Goal: Task Accomplishment & Management: Manage account settings

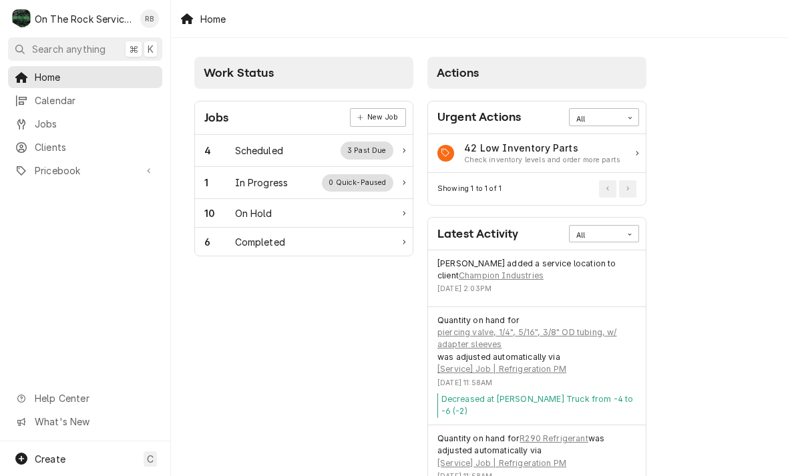
click at [264, 190] on div "1 In Progress 0 Quick-Paused" at bounding box center [298, 182] width 189 height 17
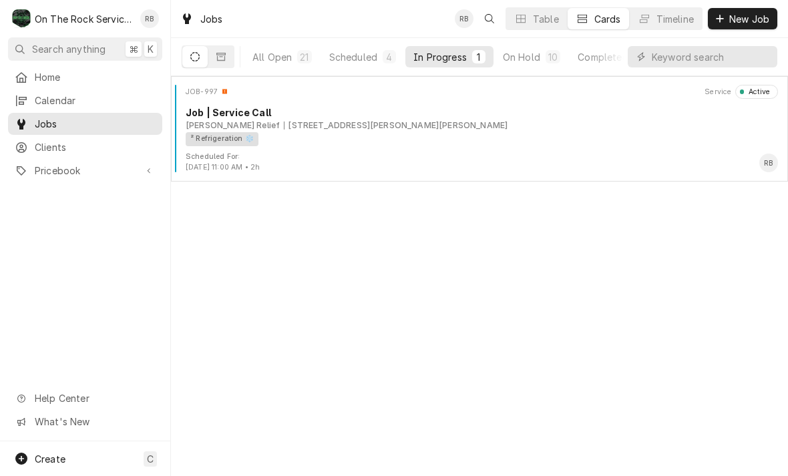
click at [373, 134] on div "² Refrigeration ❄️" at bounding box center [477, 139] width 583 height 14
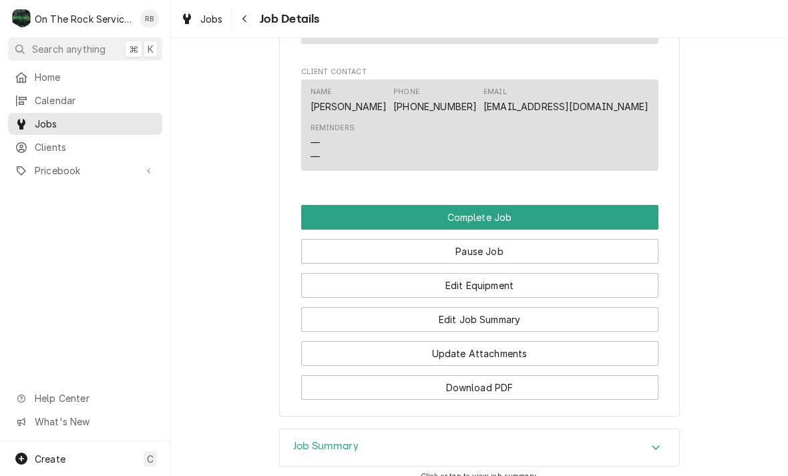
scroll to position [1095, 0]
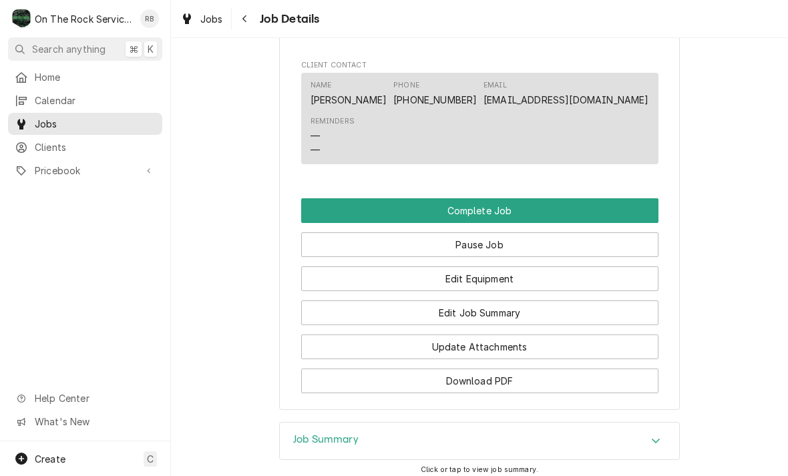
click at [525, 310] on button "Edit Job Summary" at bounding box center [479, 313] width 357 height 25
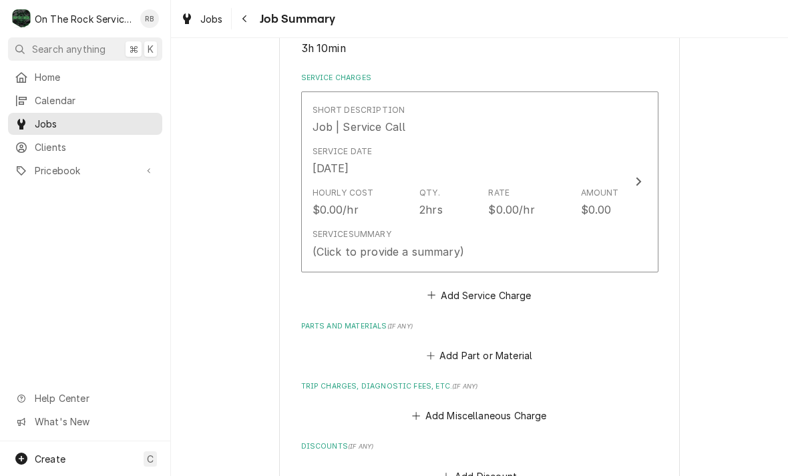
click at [635, 176] on icon "Update Line Item" at bounding box center [638, 181] width 7 height 11
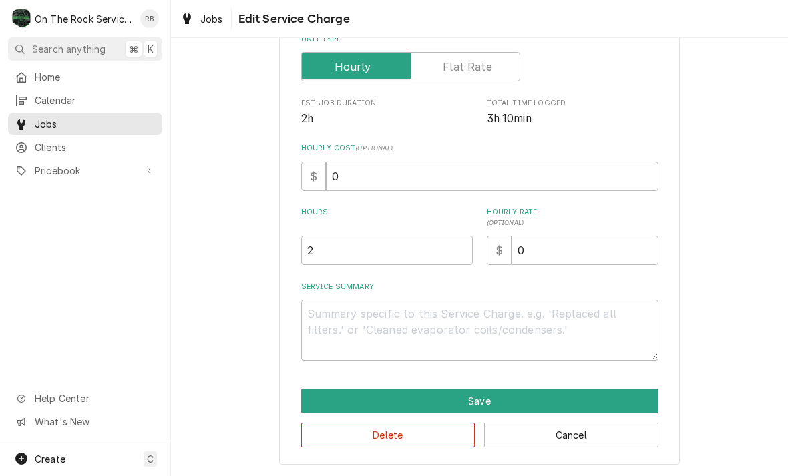
scroll to position [203, 0]
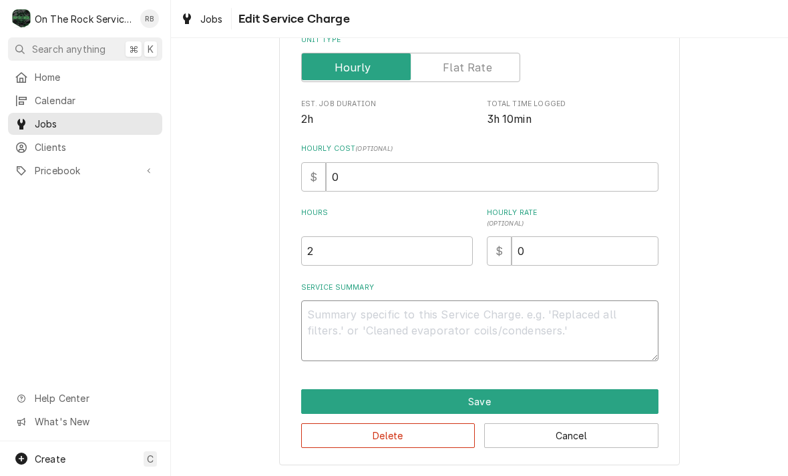
click at [420, 317] on textarea "Service Summary" at bounding box center [479, 331] width 357 height 61
type textarea "x"
type textarea "8"
type textarea "x"
type textarea "8/"
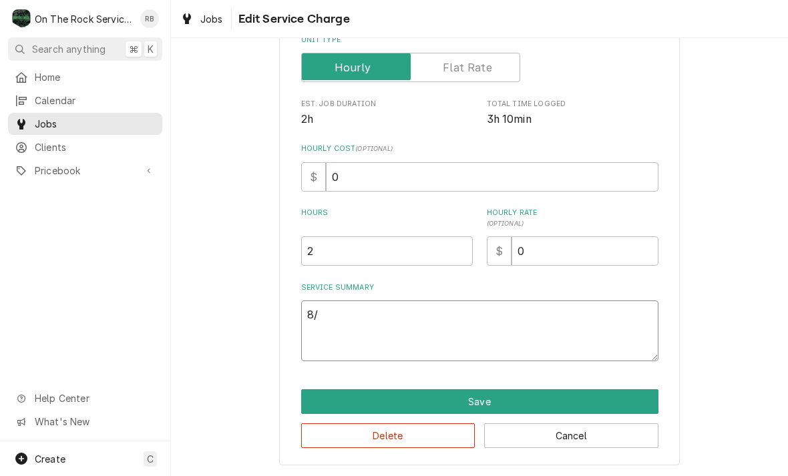
type textarea "x"
type textarea "8/1"
type textarea "x"
type textarea "8/18"
type textarea "x"
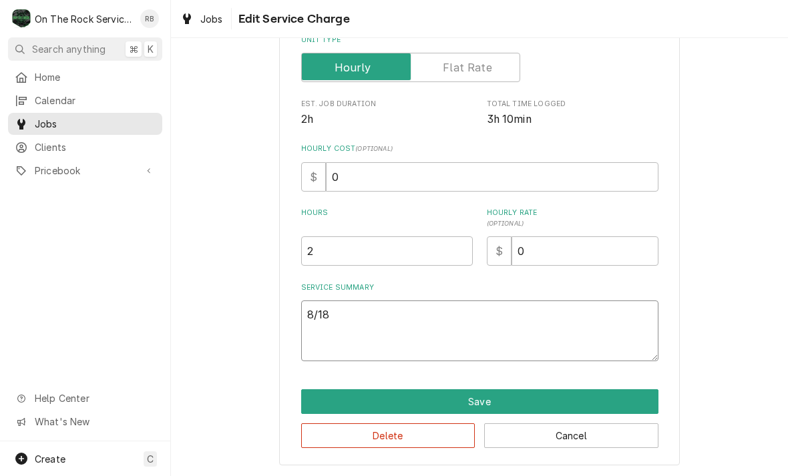
type textarea "8/18/"
type textarea "x"
type textarea "8/18/2"
type textarea "x"
type textarea "8/18/20"
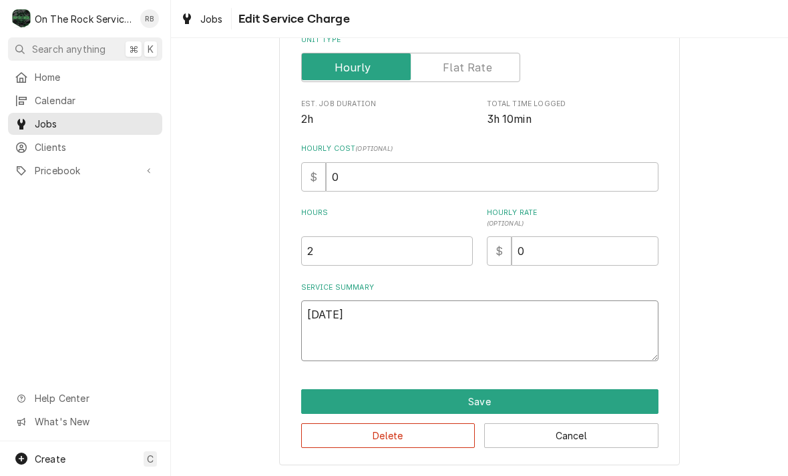
type textarea "x"
type textarea "8/18/202"
type textarea "x"
type textarea "8/18/2025"
type textarea "x"
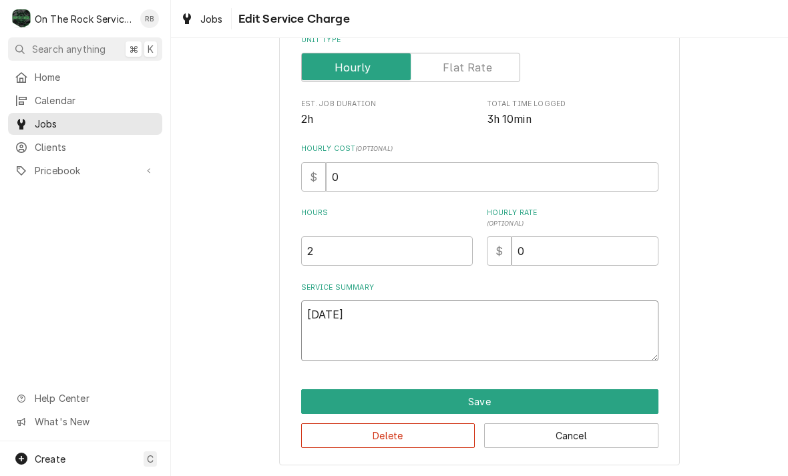
type textarea "8/18/2025"
type textarea "x"
type textarea "8/18/2025 R"
type textarea "x"
type textarea "8/18/2025 Ra"
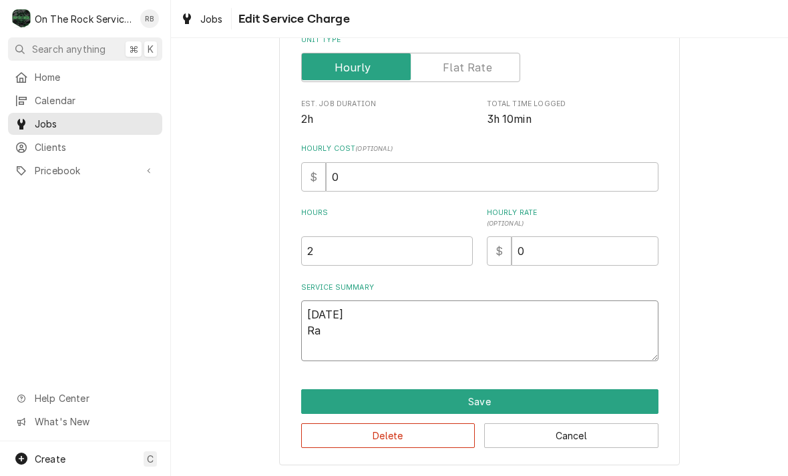
type textarea "x"
type textarea "8/18/2025 Ray"
type textarea "x"
type textarea "8/18/2025 Ray"
type textarea "x"
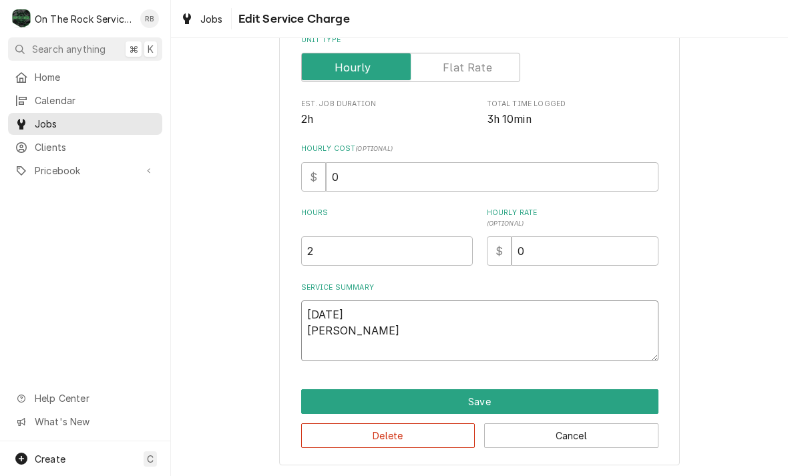
type textarea "8/18/2025 Ray p"
type textarea "x"
type textarea "8/18/2025 Ray pr"
type textarea "x"
type textarea "8/18/2025 Ray pro"
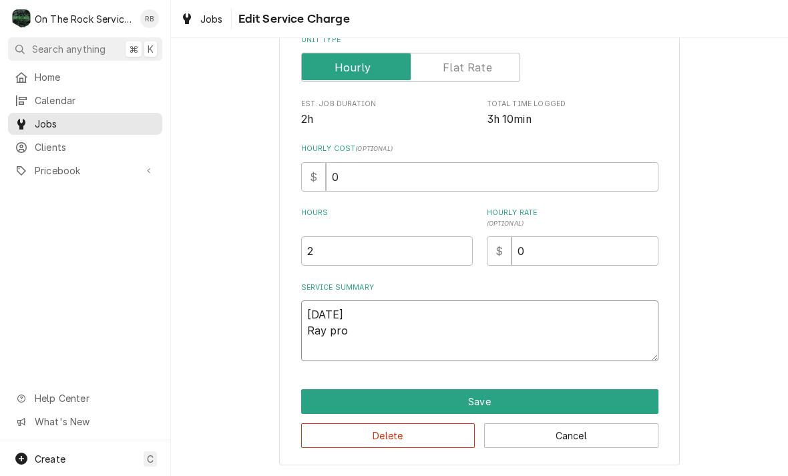
type textarea "x"
type textarea "8/18/2025 Ray prov"
type textarea "x"
type textarea "8/18/2025 Ray provi"
type textarea "x"
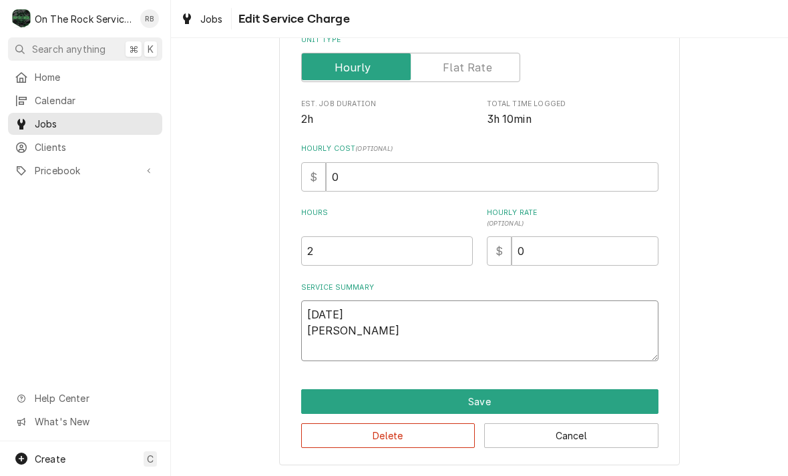
type textarea "8/18/2025 Ray provid"
type textarea "x"
type textarea "8/18/2025 Ray provide"
type textarea "x"
type textarea "8/18/2025 Ray provided"
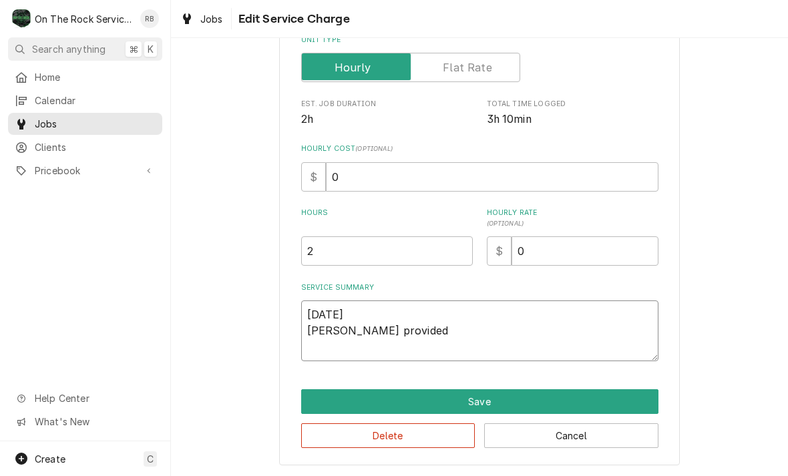
type textarea "x"
type textarea "8/18/2025 Ray provided"
type textarea "x"
type textarea "8/18/2025 Ray provided s"
type textarea "x"
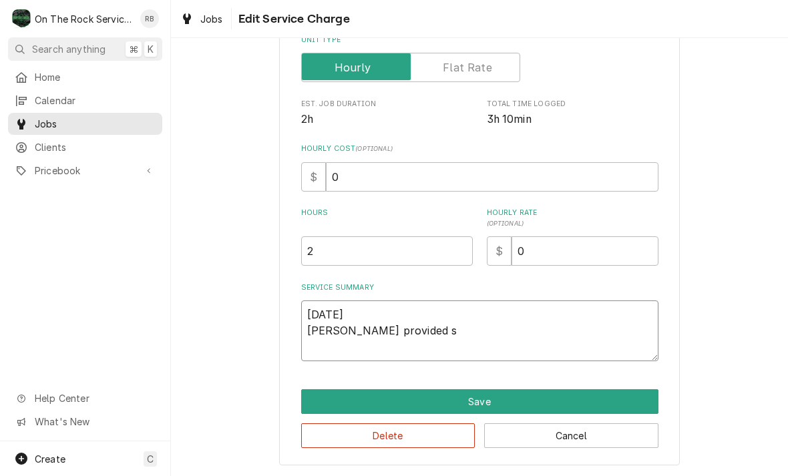
type textarea "8/18/2025 Ray provided se"
type textarea "x"
type textarea "8/18/2025 Ray provided ser"
type textarea "x"
type textarea "8/18/2025 Ray provided serv"
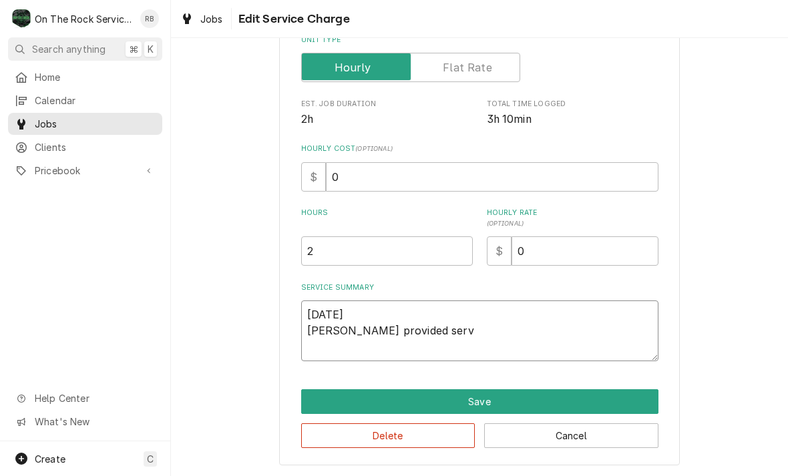
type textarea "x"
type textarea "8/18/2025 Ray provided servie"
type textarea "x"
type textarea "8/18/2025 Ray provided serviec"
type textarea "x"
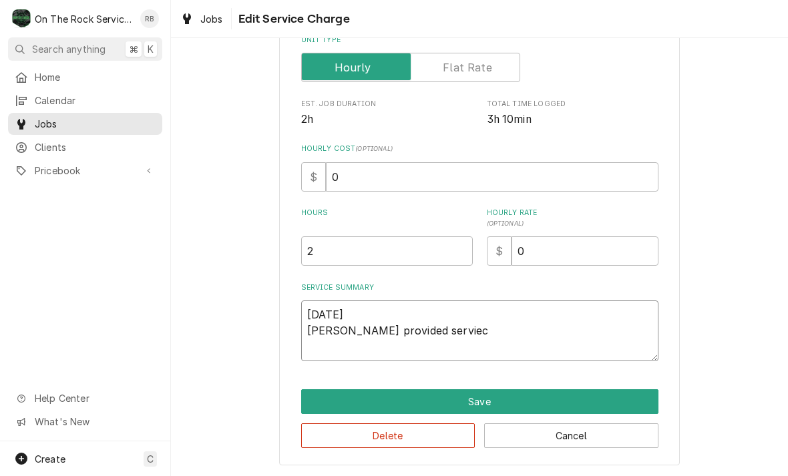
type textarea "8/18/2025 Ray provided service"
type textarea "x"
type textarea "8/18/2025 Ray provided service"
type textarea "x"
type textarea "8/18/2025 Ray provided service p"
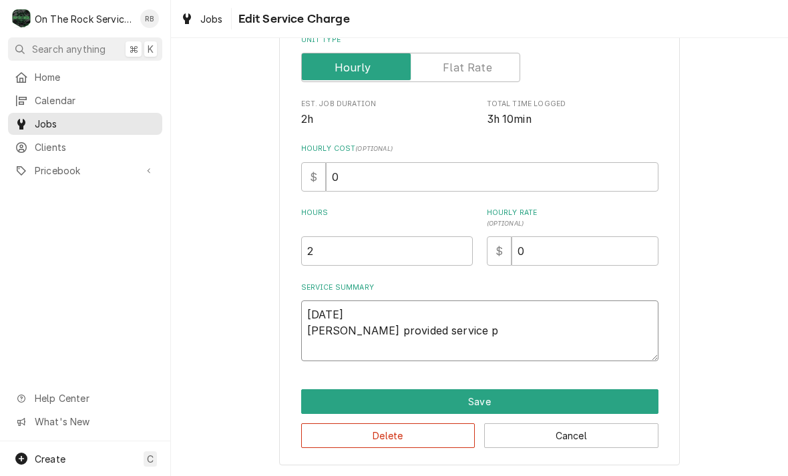
type textarea "x"
type textarea "8/18/2025 Ray provided service pa"
type textarea "x"
type textarea "8/18/2025 Ray provided service par"
type textarea "x"
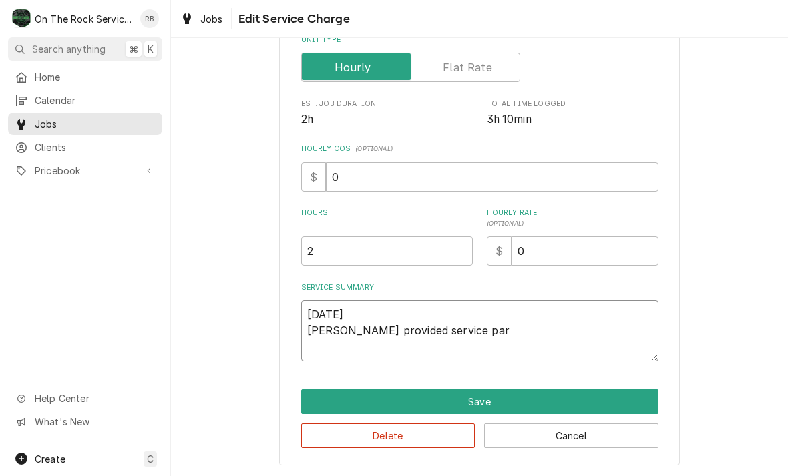
type textarea "8/18/2025 Ray provided service part"
type textarea "x"
type textarea "8/18/2025 Ray provided service parts"
type textarea "x"
type textarea "8/18/2025 Ray provided service parts"
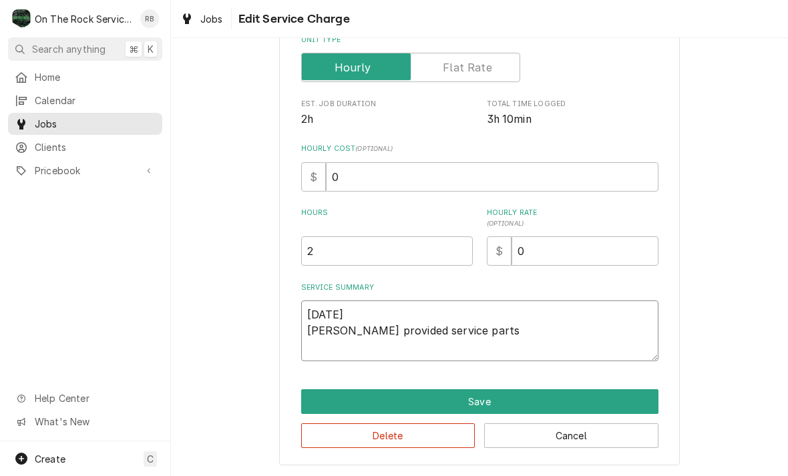
type textarea "x"
type textarea "8/18/2025 Ray provided service parts a"
type textarea "x"
type textarea "8/18/2025 Ray provided service parts an"
type textarea "x"
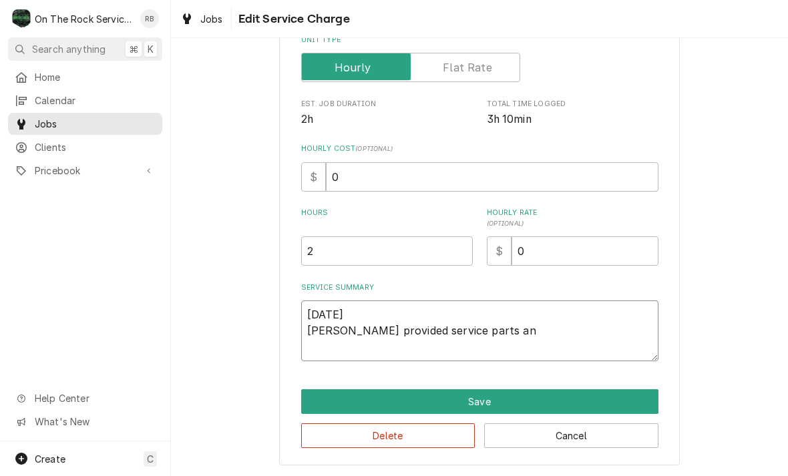
type textarea "8/18/2025 Ray provided service parts and"
type textarea "x"
type textarea "8/18/2025 Ray provided service parts and"
type textarea "x"
type textarea "8/18/2025 Ray provided service parts and l"
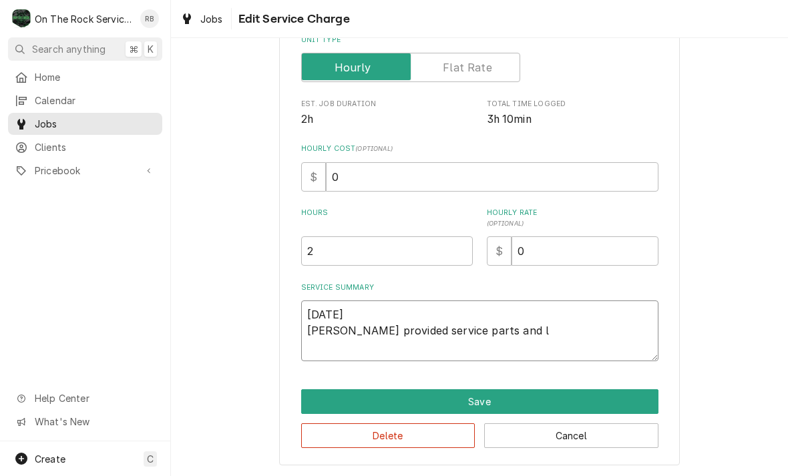
type textarea "x"
type textarea "8/18/2025 Ray provided service parts and la"
type textarea "x"
type textarea "8/18/2025 Ray provided service parts and lab"
type textarea "x"
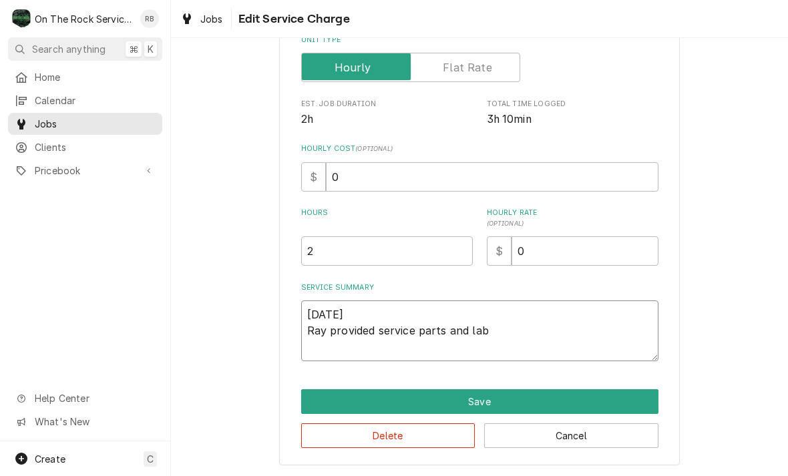
type textarea "8/18/2025 Ray provided service parts and labo"
type textarea "x"
type textarea "8/18/2025 Ray provided service parts and labot"
type textarea "x"
type textarea "8/18/2025 Ray provided service parts and labor"
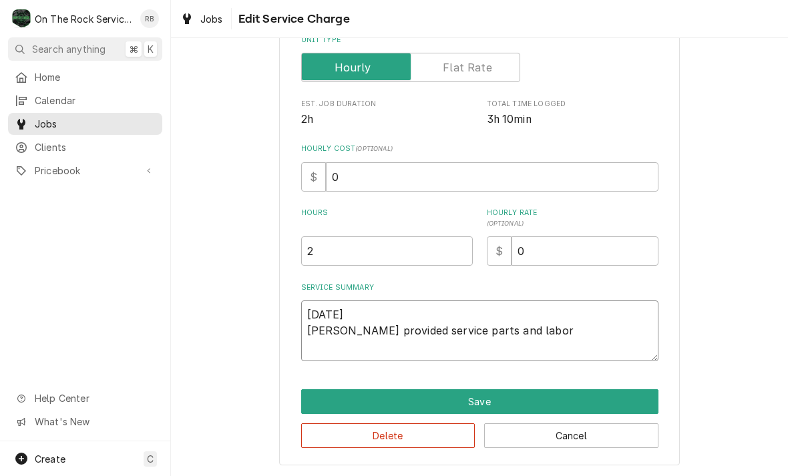
type textarea "x"
type textarea "8/18/2025 Ray provided service parts and labor"
type textarea "x"
type textarea "8/18/2025 Ray provided service parts and labor t"
type textarea "x"
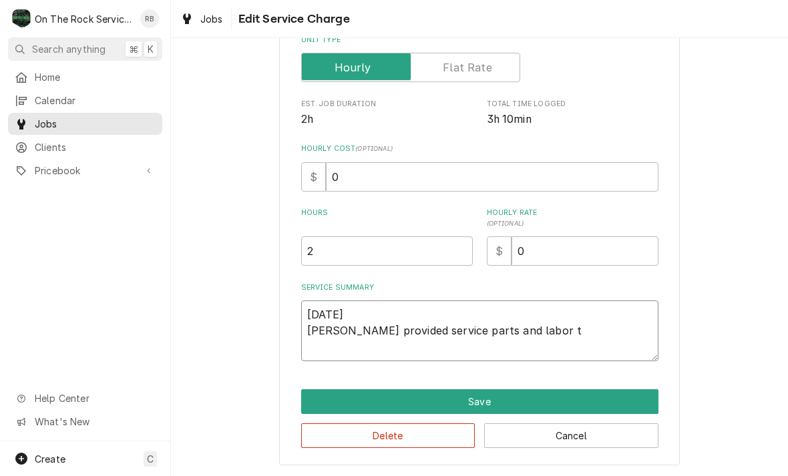
type textarea "8/18/2025 Ray provided service parts and labor to"
type textarea "x"
type textarea "8/18/2025 Ray provided service parts and labor to"
type textarea "x"
type textarea "8/18/2025 Ray provided service parts and labor to d"
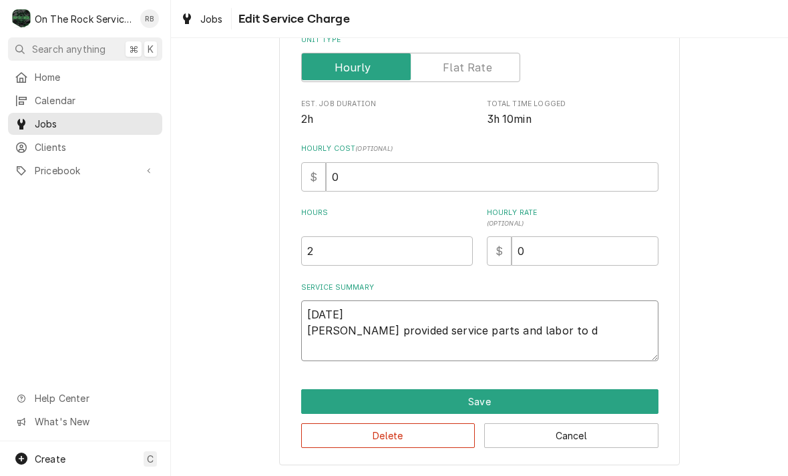
type textarea "x"
type textarea "8/18/2025 Ray provided service parts and labor to di"
type textarea "x"
type textarea "8/18/2025 Ray provided service parts and labor to dia"
type textarea "x"
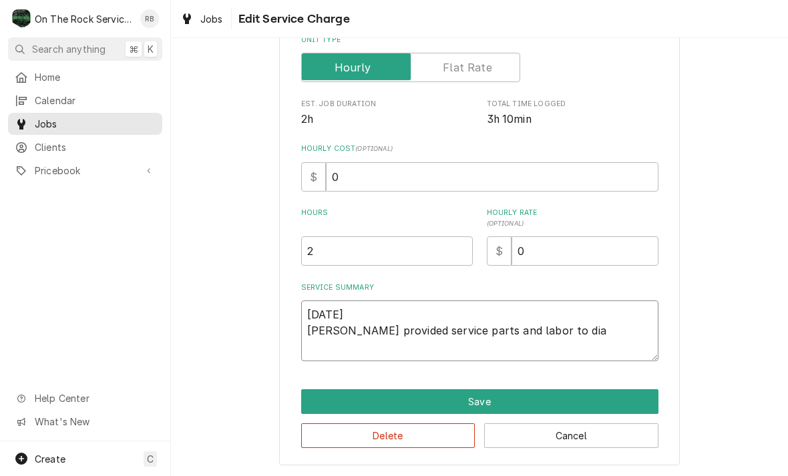
type textarea "8/18/2025 Ray provided service parts and labor to diagnose"
type textarea "x"
type textarea "8/18/2025 Ray provided service parts and labor to diagnose"
type textarea "x"
type textarea "8/18/2025 Ray provided service parts and labor to diagnose w"
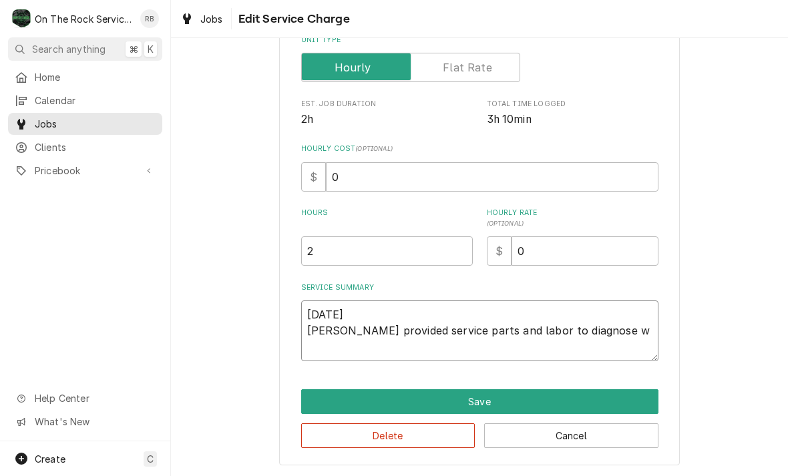
type textarea "x"
type textarea "8/18/2025 Ray provided service parts and labor to diagnose wa"
type textarea "x"
type textarea "8/18/2025 Ray provided service parts and labor to diagnose wal"
type textarea "x"
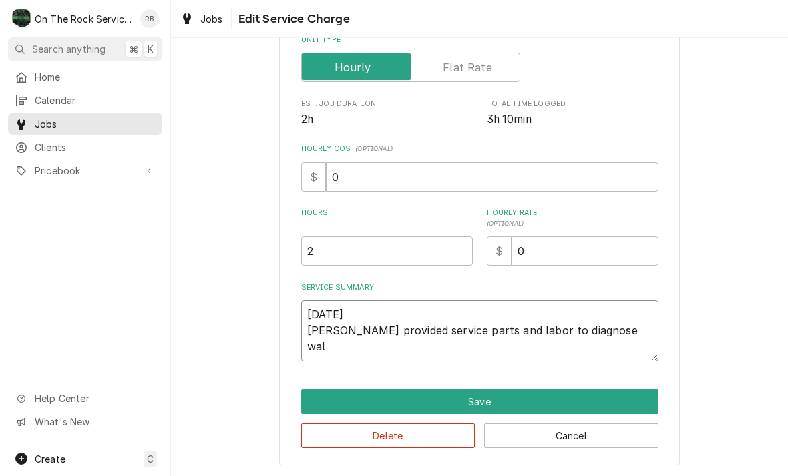
type textarea "8/18/2025 Ray provided service parts and labor to diagnose walk"
type textarea "x"
type textarea "8/18/2025 Ray provided service parts and labor to diagnose walki"
type textarea "x"
type textarea "8/18/2025 Ray provided service parts and labor to diagnose walkin"
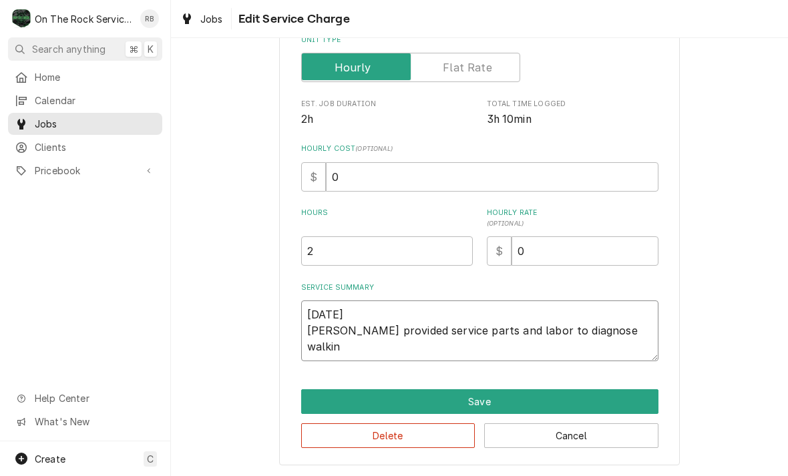
type textarea "x"
type textarea "8/18/2025 Ray provided service parts and labor to diagnose walk-in"
type textarea "x"
type textarea "8/18/2025 Ray provided service parts and labor to diagnose walk-in"
type textarea "x"
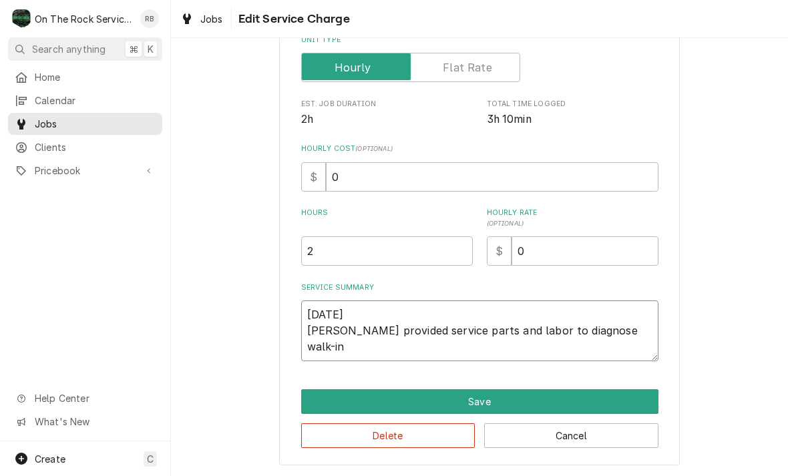
type textarea "8/18/2025 Ray provided service parts and labor to diagnose walk-in c"
type textarea "x"
type textarea "8/18/2025 Ray provided service parts and labor to diagnose walk-in co"
type textarea "x"
type textarea "8/18/2025 Ray provided service parts and labor to diagnose walk-in coo"
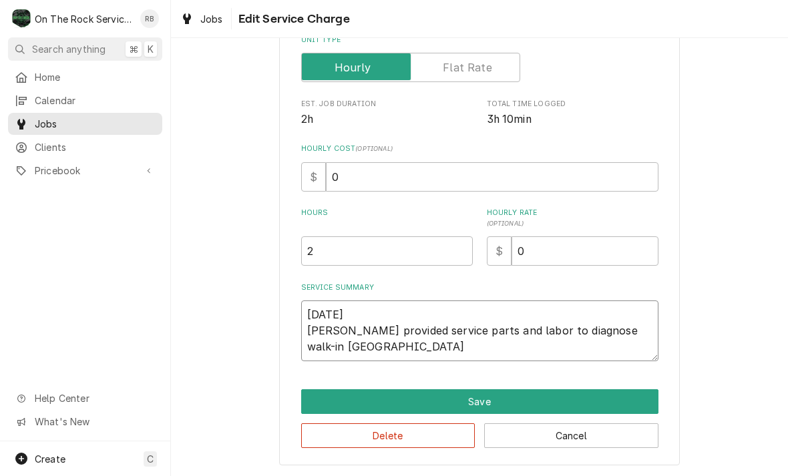
type textarea "x"
type textarea "8/18/2025 Ray provided service parts and labor to diagnose walk-in cool"
type textarea "x"
type textarea "8/18/2025 Ray provided service parts and labor to diagnose walk-in coole"
type textarea "x"
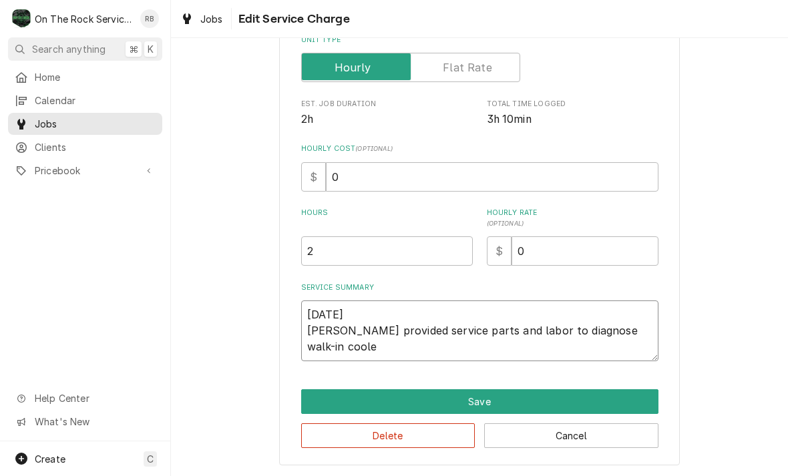
type textarea "8/18/2025 Ray provided service parts and labor to diagnose walk-in cooler"
type textarea "x"
type textarea "8/18/2025 Ray provided service parts and labor to diagnose walk-in cooler."
type textarea "x"
type textarea "8/18/2025 Ray provided service parts and labor to diagnose walk-in cooler."
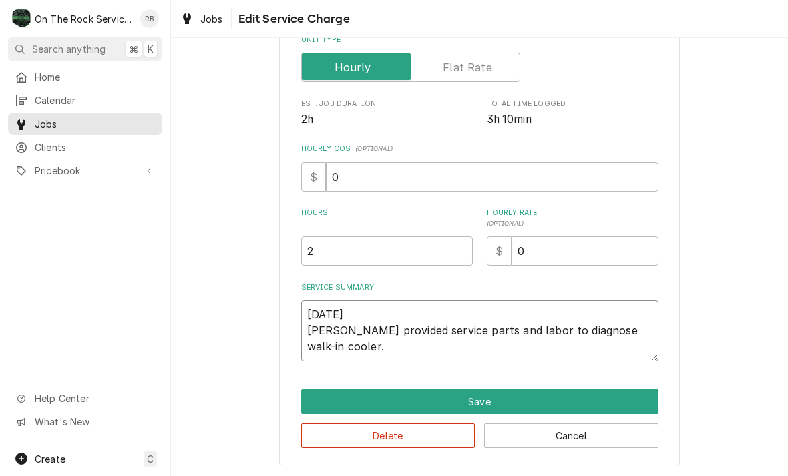
type textarea "x"
type textarea "8/18/2025 Ray provided service parts and labor to diagnose walk-in cooler. T"
type textarea "x"
type textarea "8/18/2025 Ray provided service parts and labor to diagnose walk-in cooler. Te"
type textarea "x"
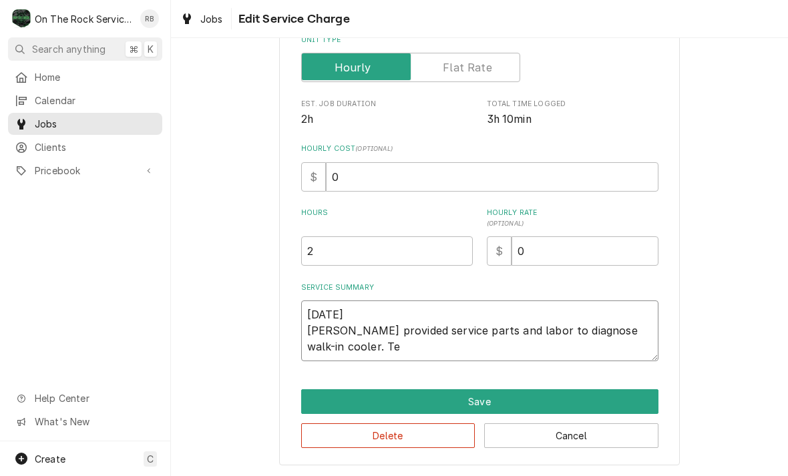
type textarea "8/18/2025 Ray provided service parts and labor to diagnose walk-in cooler. Tec"
type textarea "x"
type textarea "8/18/2025 Ray provided service parts and labor to diagnose walk-in cooler. Tech"
type textarea "x"
type textarea "8/18/2025 Ray provided service parts and labor to diagnose walk-in cooler. Tech"
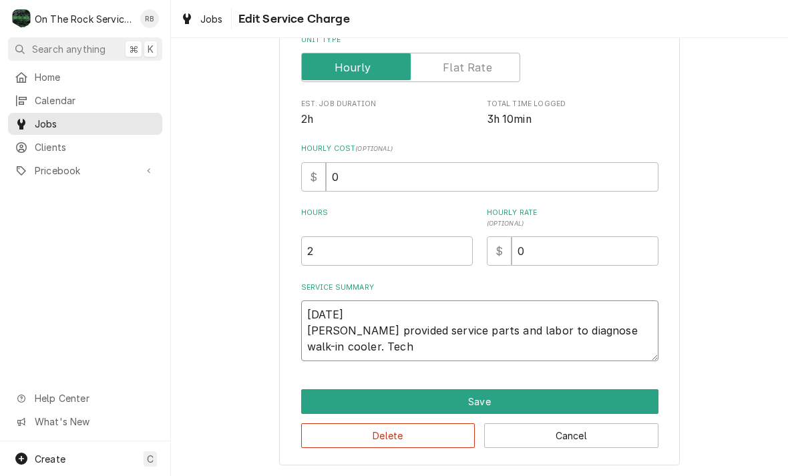
type textarea "x"
type textarea "8/18/2025 Ray provided service parts and labor to diagnose walk-in cooler. Tech…"
type textarea "x"
type textarea "8/18/2025 Ray provided service parts and labor to diagnose walk-in cooler. Tech…"
type textarea "x"
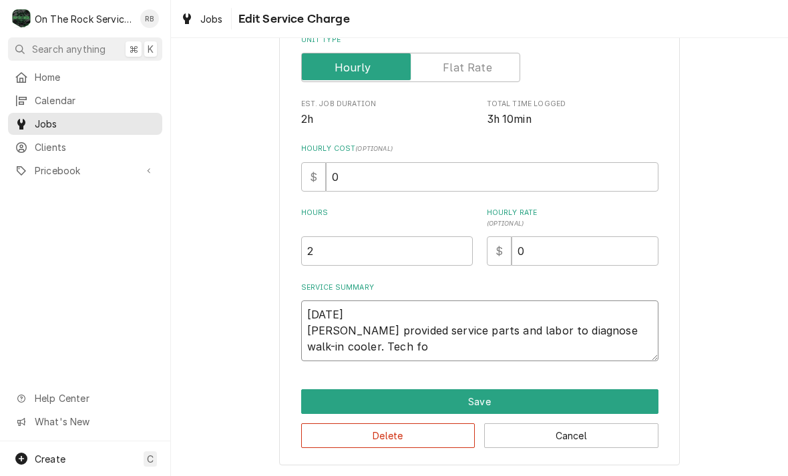
type textarea "8/18/2025 Ray provided service parts and labor to diagnose walk-in cooler. Tech…"
type textarea "x"
type textarea "8/18/2025 Ray provided service parts and labor to diagnose walk-in cooler. Tech…"
type textarea "x"
type textarea "8/18/2025 Ray provided service parts and labor to diagnose walk-in cooler. Tech…"
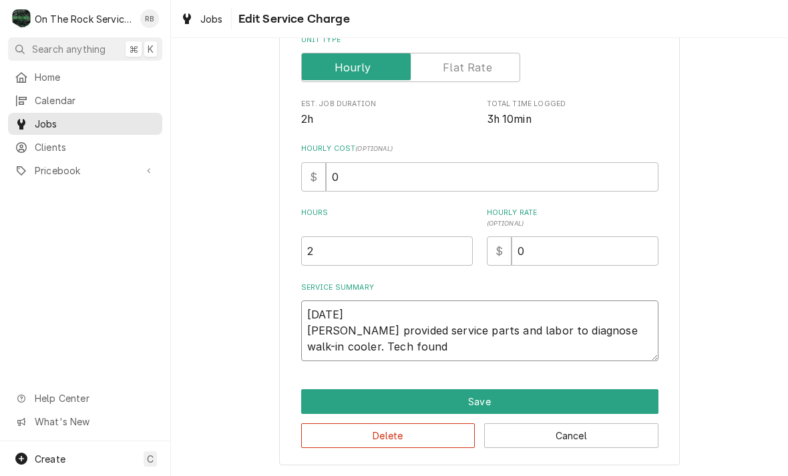
type textarea "x"
type textarea "8/18/2025 Ray provided service parts and labor to diagnose walk-in cooler. Tech…"
type textarea "x"
type textarea "8/18/2025 Ray provided service parts and labor to diagnose walk-in cooler. Tech…"
type textarea "x"
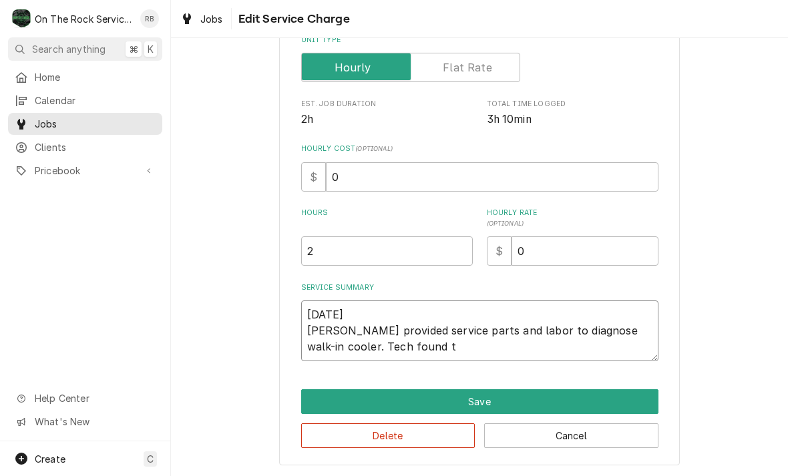
type textarea "8/18/2025 Ray provided service parts and labor to diagnose walk-in cooler. Tech…"
type textarea "x"
type textarea "8/18/2025 Ray provided service parts and labor to diagnose walk-in cooler. Tech…"
type textarea "x"
type textarea "8/18/2025 Ray provided service parts and labor to diagnose walk-in cooler. Tech…"
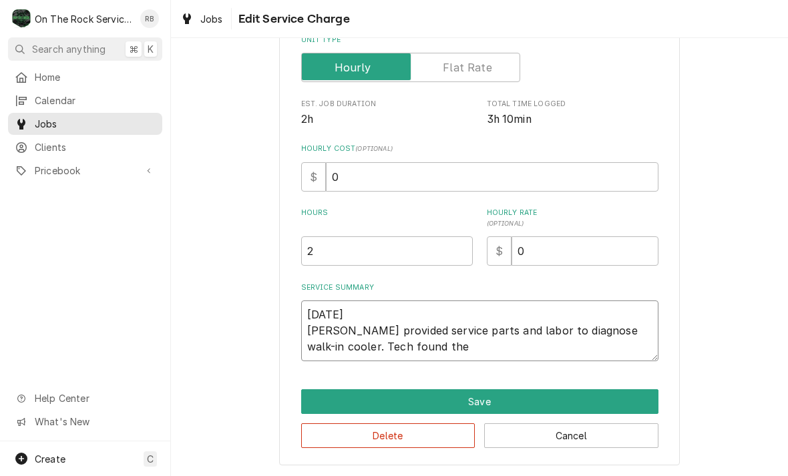
type textarea "x"
type textarea "8/18/2025 Ray provided service parts and labor to diagnose walk-in cooler. Tech…"
type textarea "x"
type textarea "8/18/2025 Ray provided service parts and labor to diagnose walk-in cooler. Tech…"
type textarea "x"
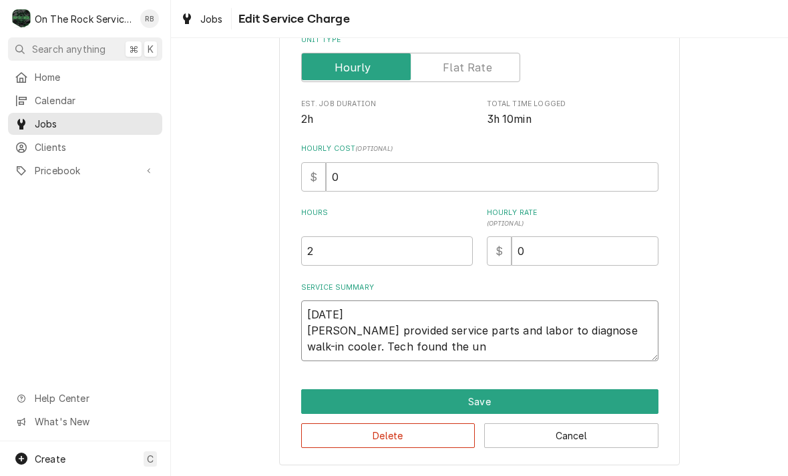
type textarea "8/18/2025 Ray provided service parts and labor to diagnose walk-in cooler. Tech…"
type textarea "x"
type textarea "8/18/2025 Ray provided service parts and labor to diagnose walk-in cooler. Tech…"
type textarea "x"
type textarea "8/18/2025 Ray provided service parts and labor to diagnose walk-in cooler. Tech…"
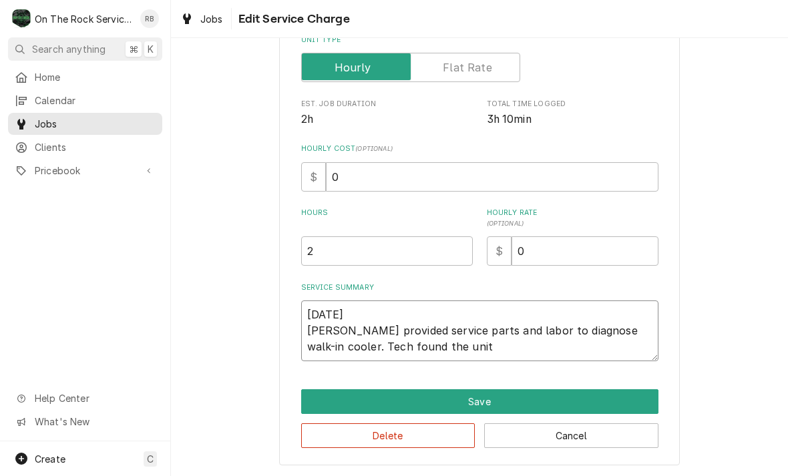
type textarea "x"
type textarea "8/18/2025 Ray provided service parts and labor to diagnose walk-in cooler. Tech…"
type textarea "x"
type textarea "8/18/2025 Ray provided service parts and labor to diagnose walk-in cooler. Tech…"
type textarea "x"
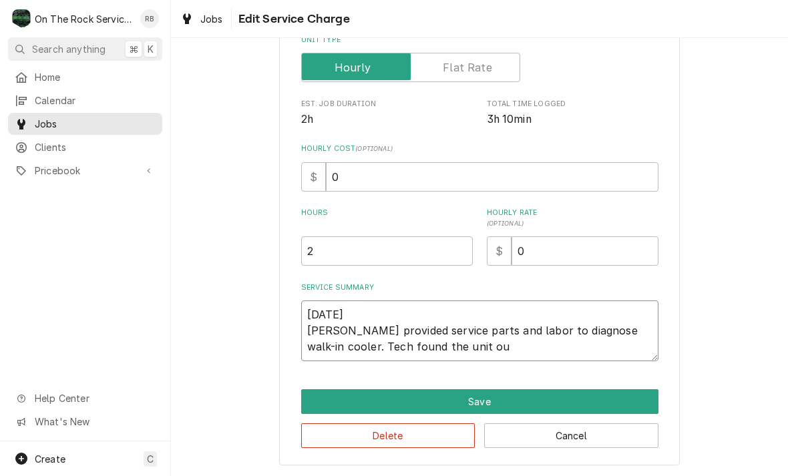
type textarea "8/18/2025 Ray provided service parts and labor to diagnose walk-in cooler. Tech…"
type textarea "x"
type textarea "8/18/2025 Ray provided service parts and labor to diagnose walk-in cooler. Tech…"
type textarea "x"
type textarea "8/18/2025 Ray provided service parts and labor to diagnose walk-in cooler. Tech…"
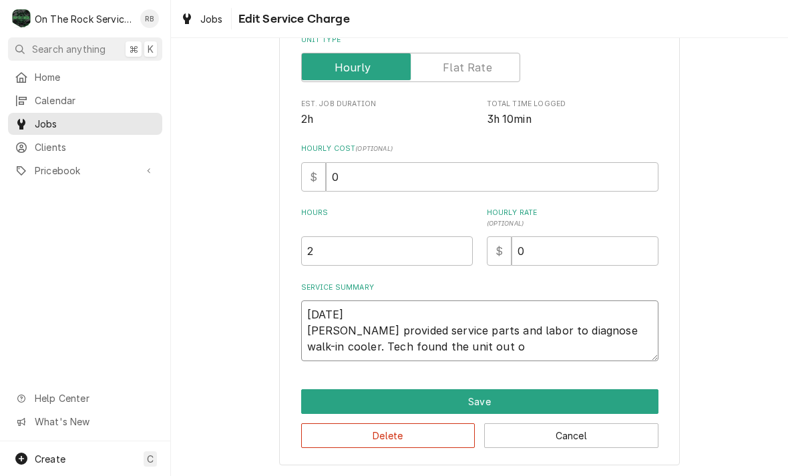
type textarea "x"
type textarea "8/18/2025 Ray provided service parts and labor to diagnose walk-in cooler. Tech…"
type textarea "x"
type textarea "8/18/2025 Ray provided service parts and labor to diagnose walk-in cooler. Tech…"
type textarea "x"
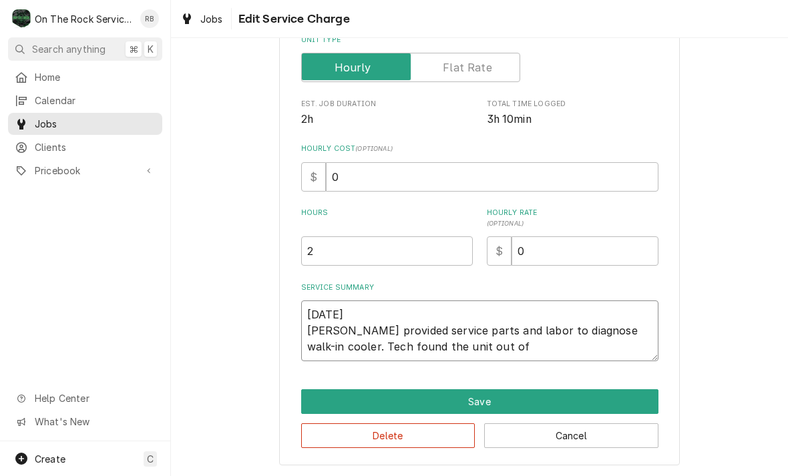
type textarea "8/18/2025 Ray provided service parts and labor to diagnose walk-in cooler. Tech…"
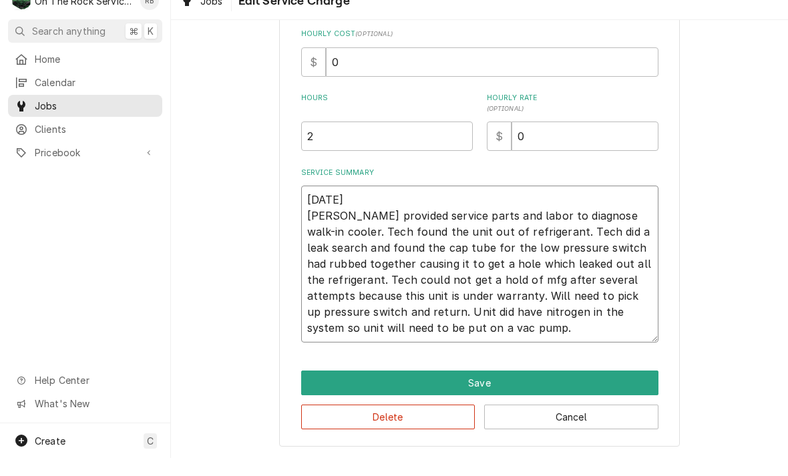
scroll to position [299, 0]
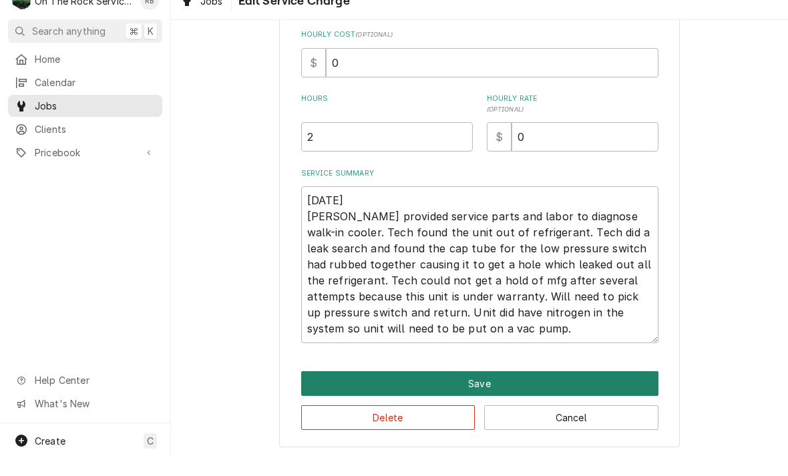
click at [601, 389] on button "Save" at bounding box center [479, 401] width 357 height 25
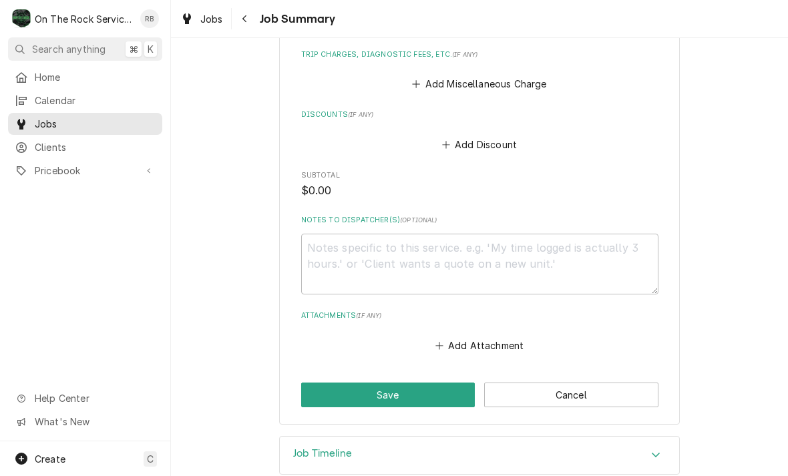
scroll to position [782, 0]
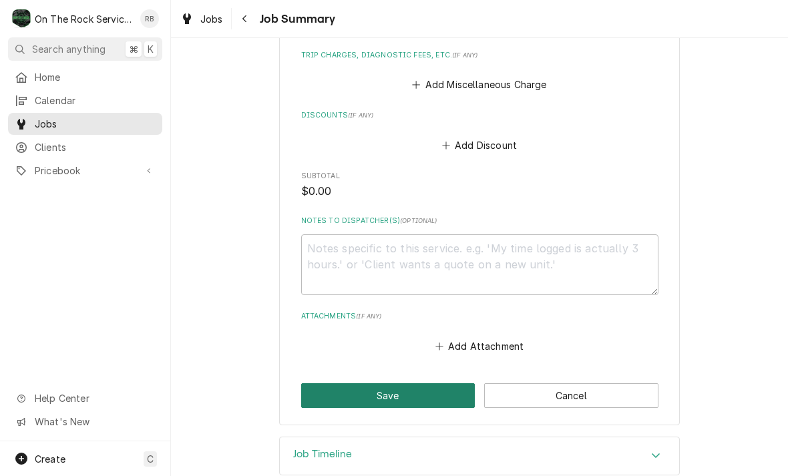
click at [393, 383] on button "Save" at bounding box center [388, 395] width 174 height 25
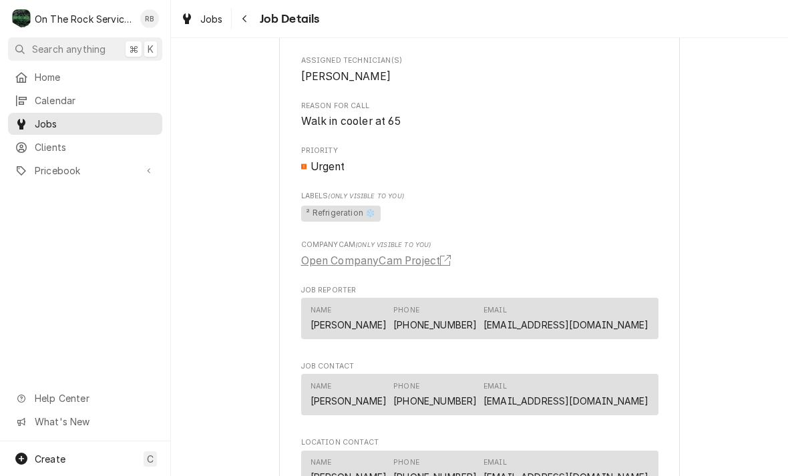
scroll to position [753, 0]
click at [421, 257] on link "Open CompanyCam Project" at bounding box center [378, 261] width 155 height 16
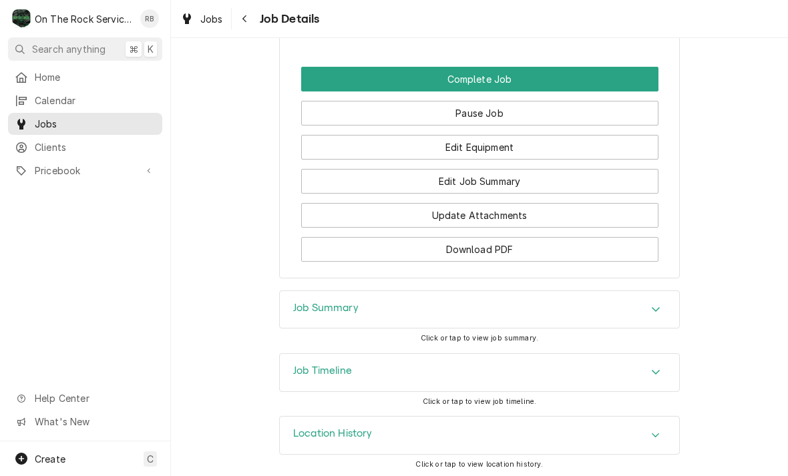
scroll to position [1376, 0]
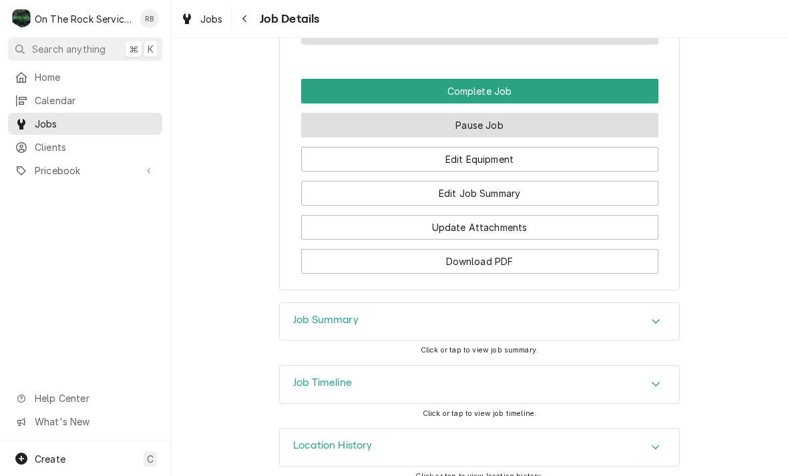
click at [493, 116] on button "Pause Job" at bounding box center [479, 125] width 357 height 25
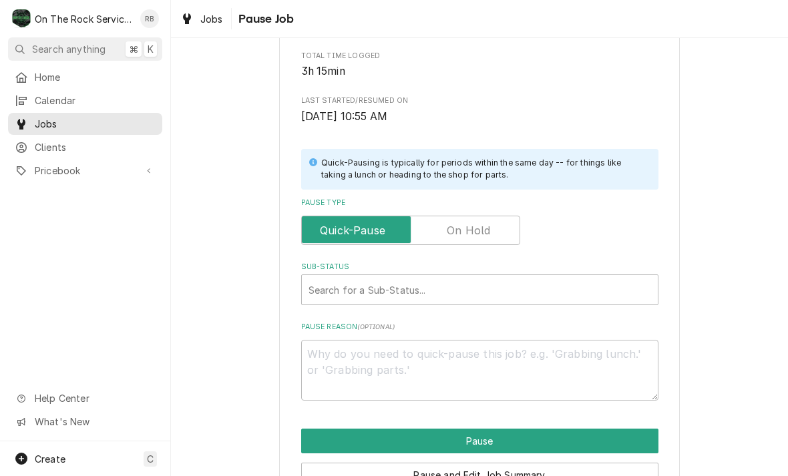
scroll to position [207, 0]
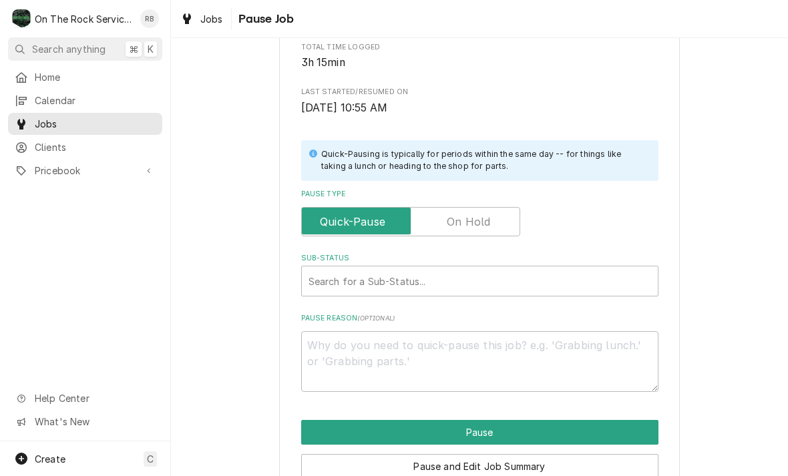
click at [505, 217] on input "Pause Type" at bounding box center [410, 221] width 207 height 29
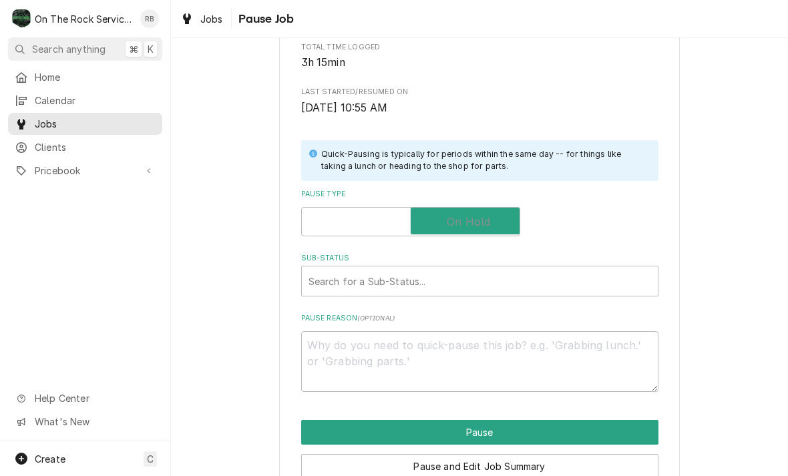
checkbox input "true"
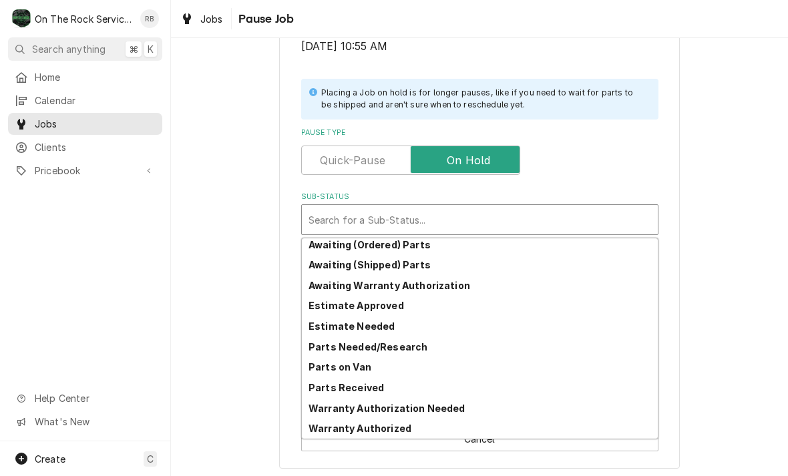
scroll to position [65, 0]
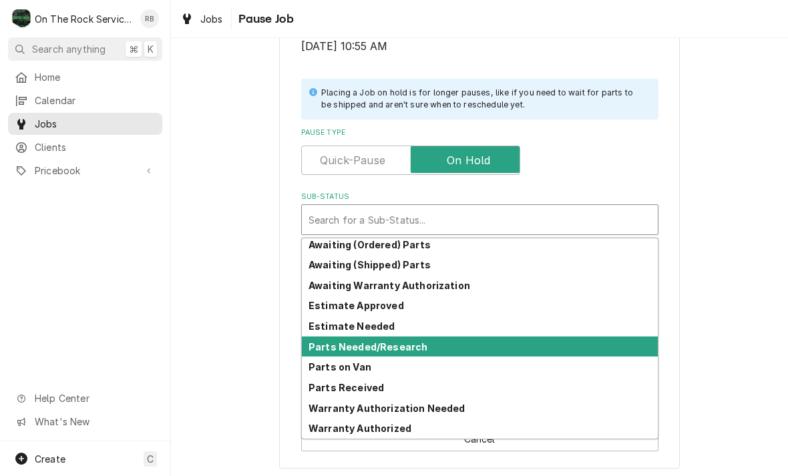
click at [391, 346] on strong "Parts Needed/Research" at bounding box center [368, 346] width 119 height 11
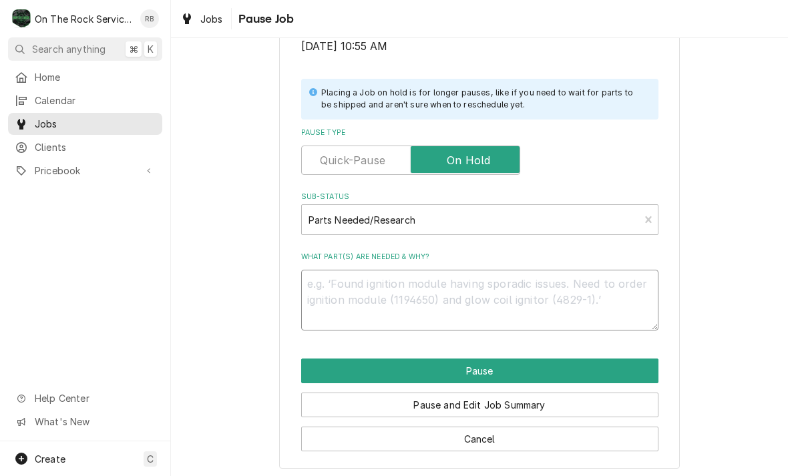
click at [368, 270] on textarea "What part(s) are needed & why?" at bounding box center [479, 300] width 357 height 61
type textarea "x"
type textarea "L"
type textarea "x"
type textarea "Lo"
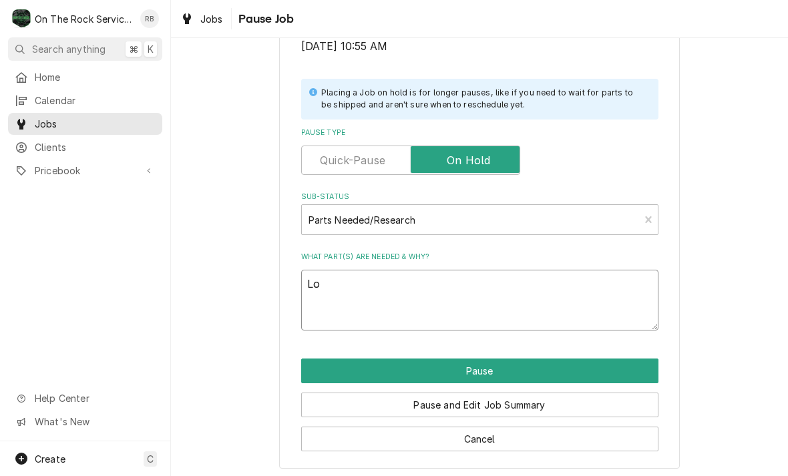
type textarea "x"
type textarea "Low"
type textarea "x"
type textarea "Low"
type textarea "x"
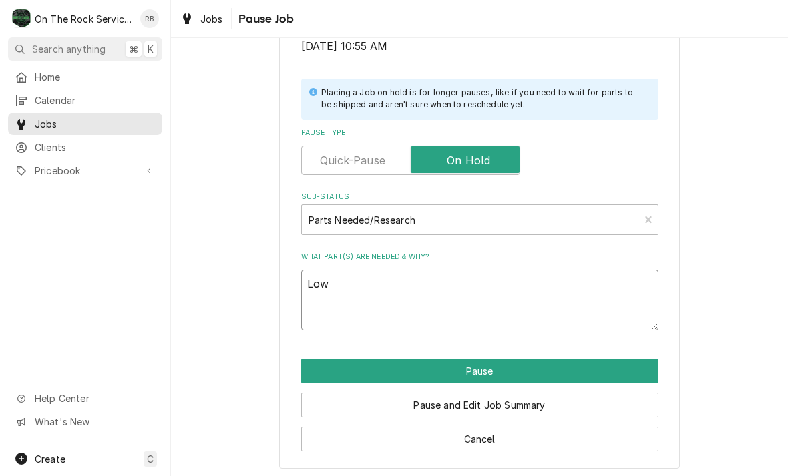
type textarea "Low p"
type textarea "x"
type textarea "Low pr"
type textarea "x"
type textarea "Low pre"
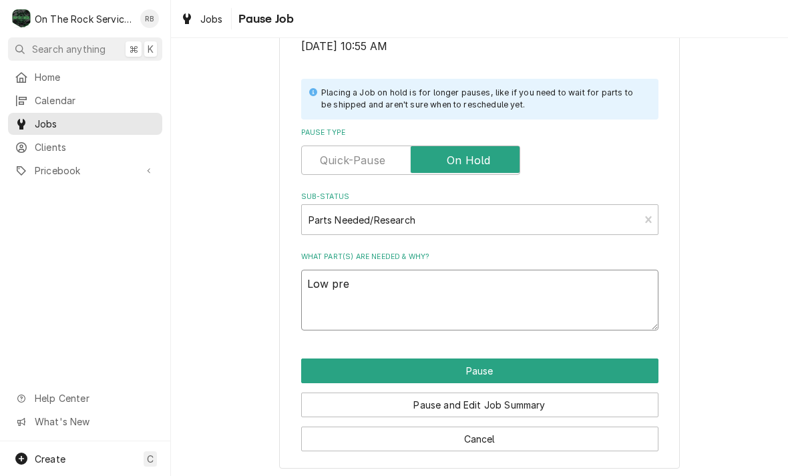
type textarea "x"
type textarea "Low pres"
type textarea "x"
type textarea "Low press"
type textarea "x"
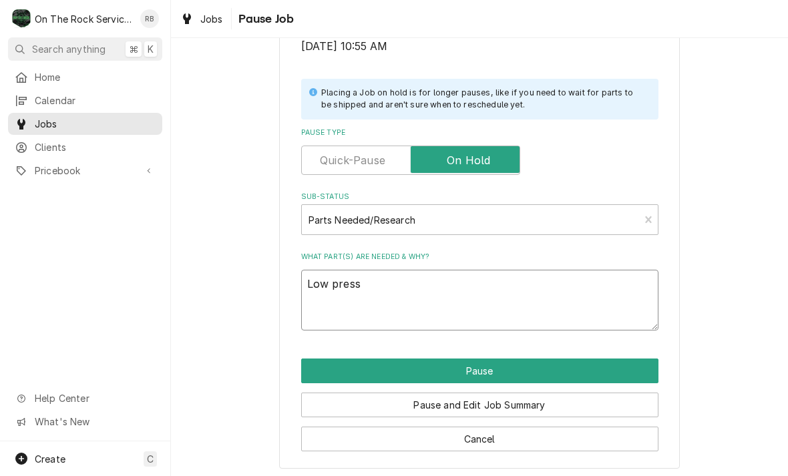
type textarea "Low pressu"
type textarea "x"
type textarea "Low pressur"
type textarea "x"
type textarea "Low pressure"
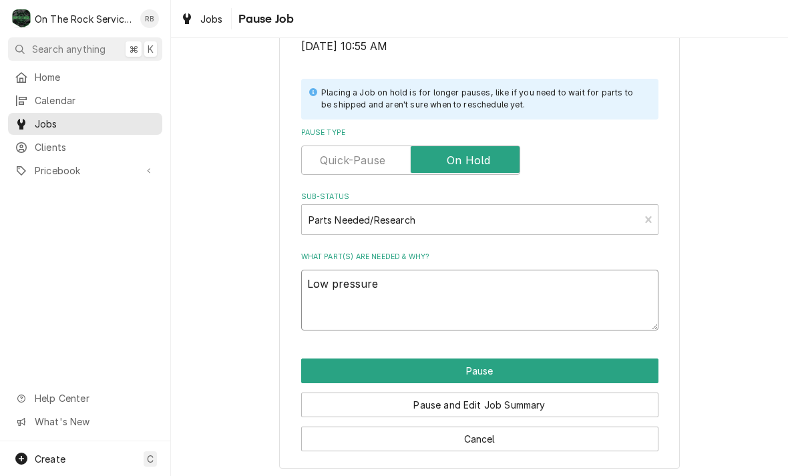
type textarea "x"
type textarea "Low pressure"
type textarea "x"
type textarea "Low pressure s"
type textarea "x"
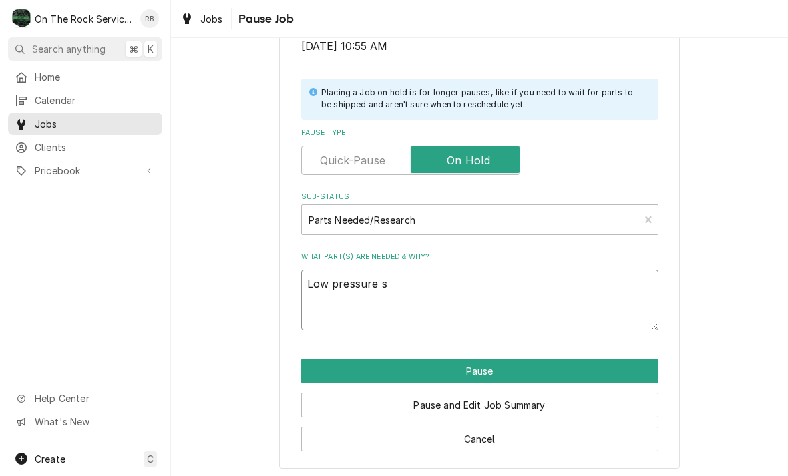
type textarea "Low pressure sw"
type textarea "x"
type textarea "Low pressure swi"
type textarea "x"
type textarea "Low pressure swit"
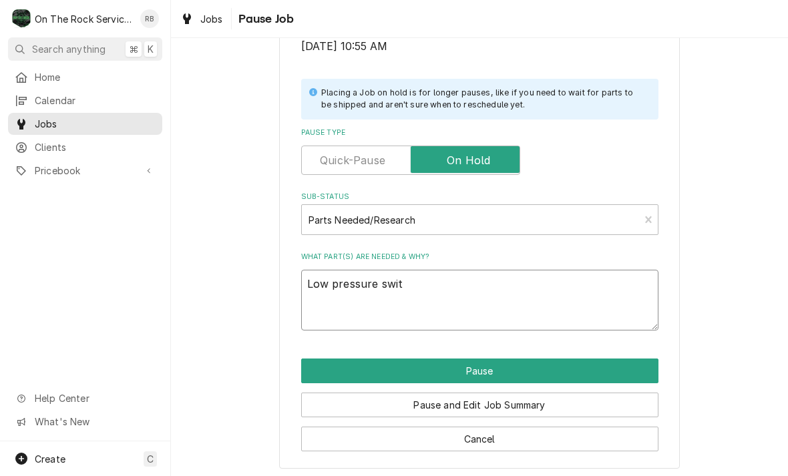
type textarea "x"
type textarea "Low pressure switch"
type textarea "x"
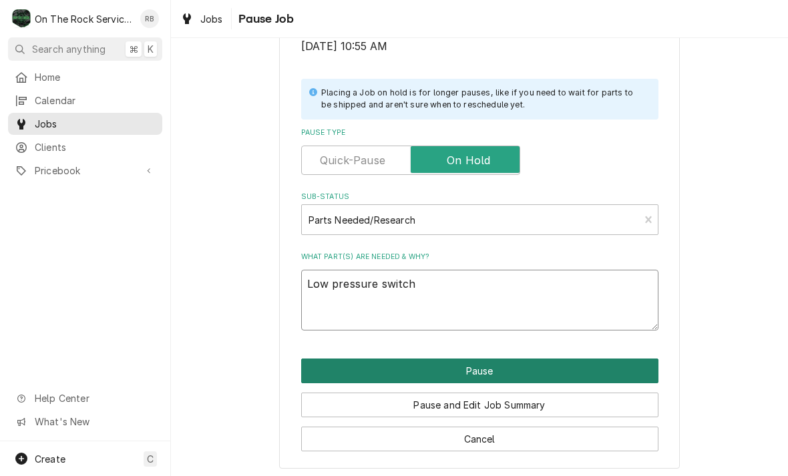
type textarea "Low pressure switch"
click at [589, 362] on button "Pause" at bounding box center [479, 371] width 357 height 25
type textarea "x"
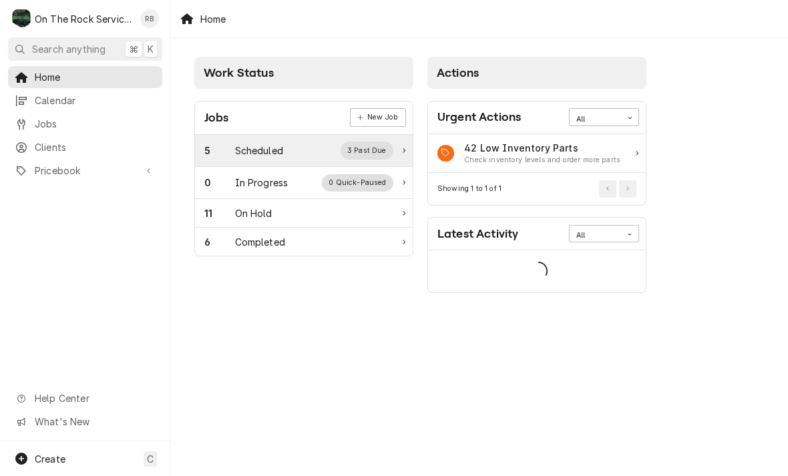
click at [269, 150] on div "Scheduled" at bounding box center [259, 151] width 48 height 14
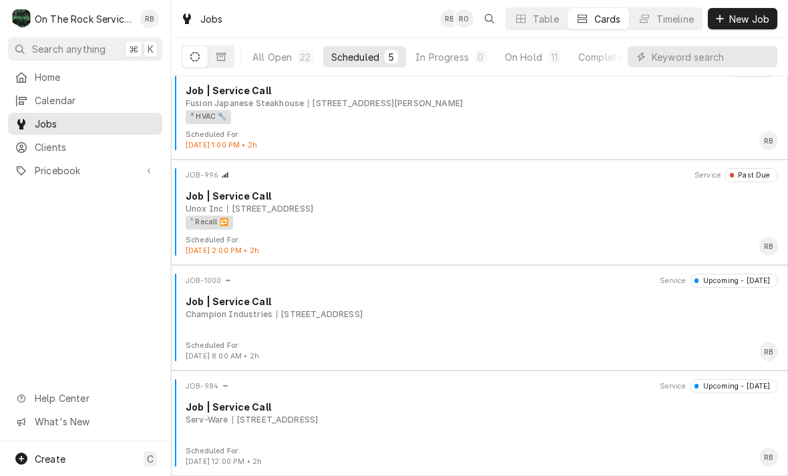
scroll to position [128, 0]
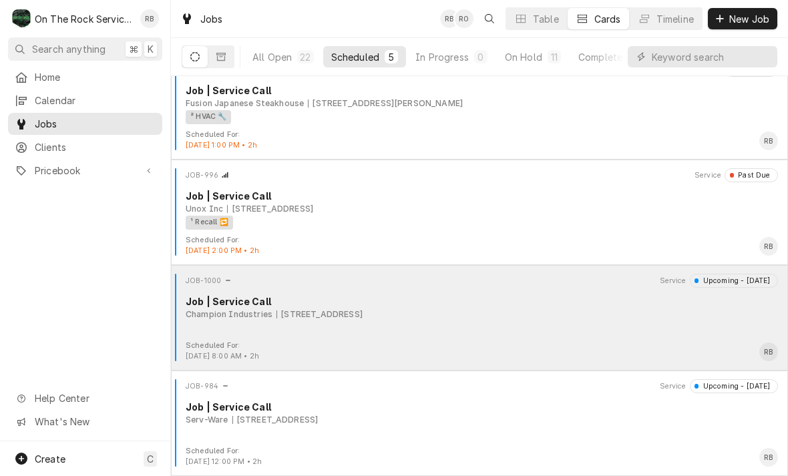
click at [525, 313] on div "Champion Industries 158 E Main St, Spartanburg, SC 29306" at bounding box center [482, 315] width 592 height 12
